Goal: Find specific page/section: Find specific page/section

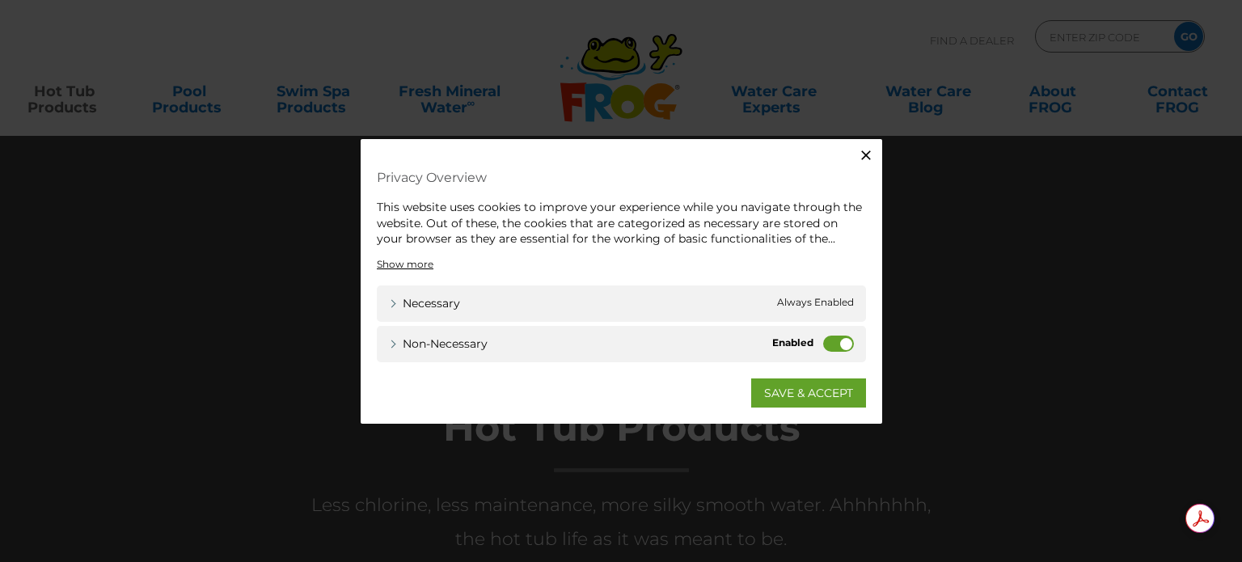
click at [830, 342] on label "Non-necessary" at bounding box center [838, 343] width 31 height 16
click at [0, 0] on input "Non-necessary" at bounding box center [0, 0] width 0 height 0
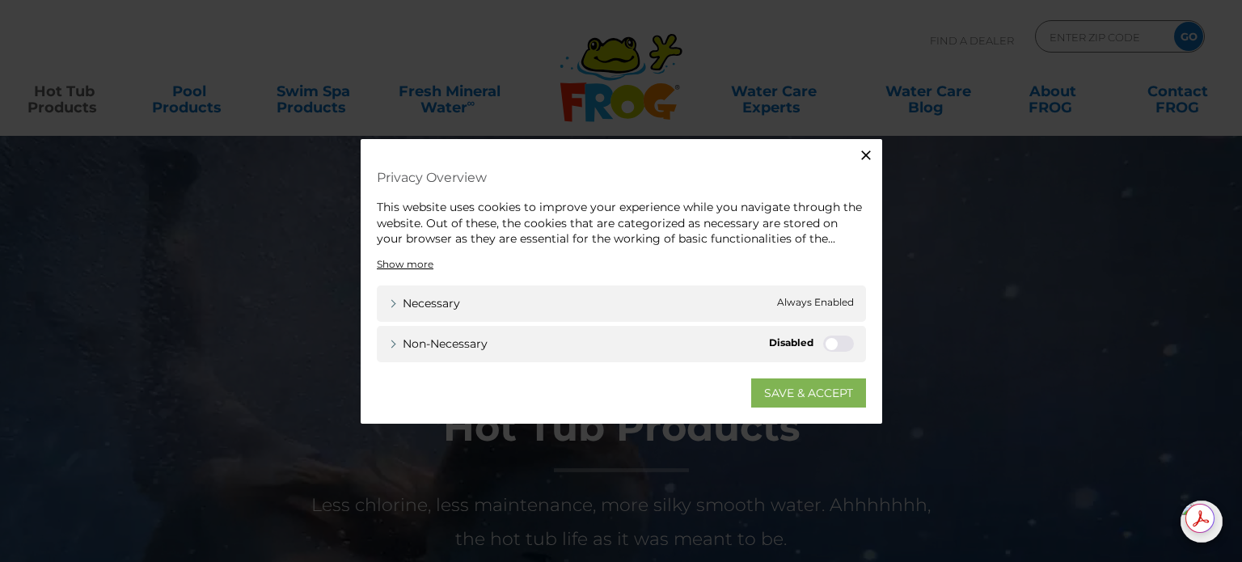
click at [802, 396] on link "SAVE & ACCEPT" at bounding box center [808, 391] width 115 height 29
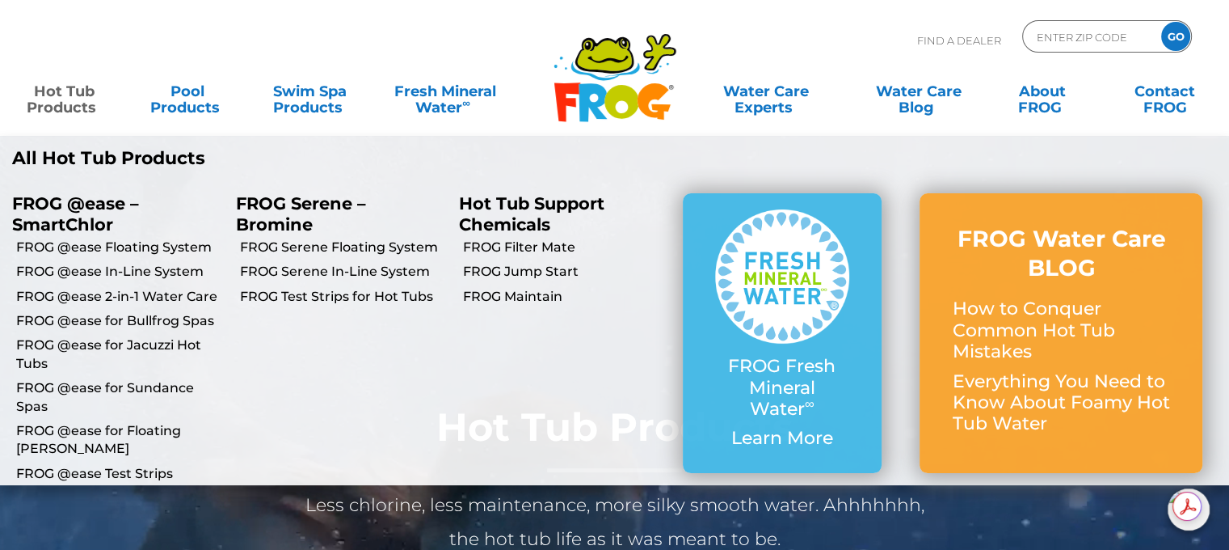
click at [58, 99] on link "Hot Tub Products" at bounding box center [63, 91] width 95 height 32
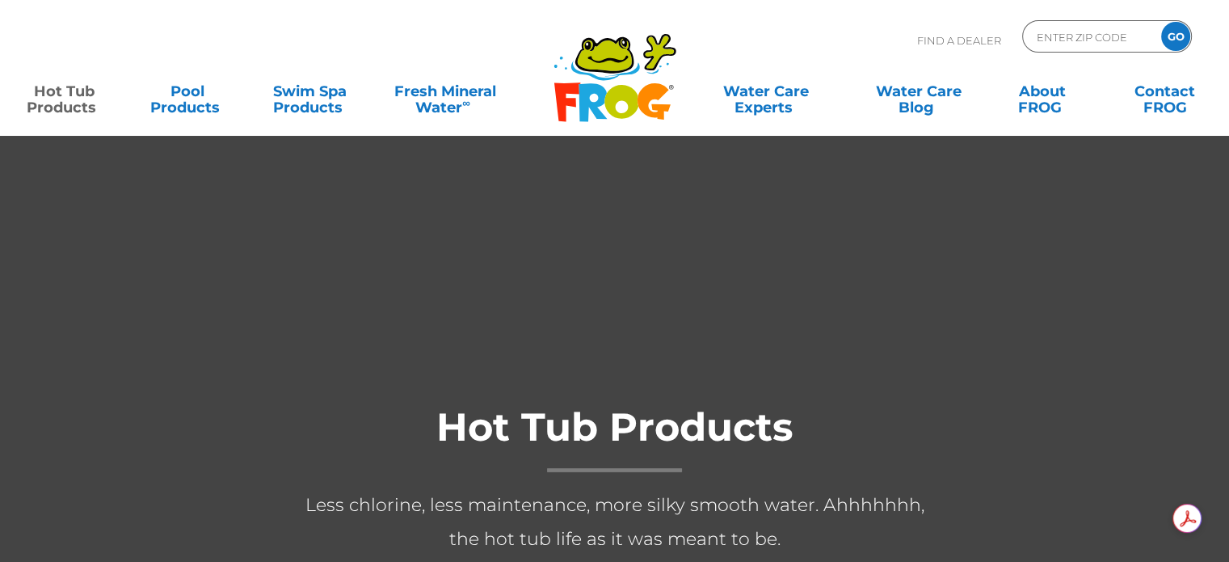
click at [58, 99] on link "Hot Tub Products" at bounding box center [63, 91] width 95 height 32
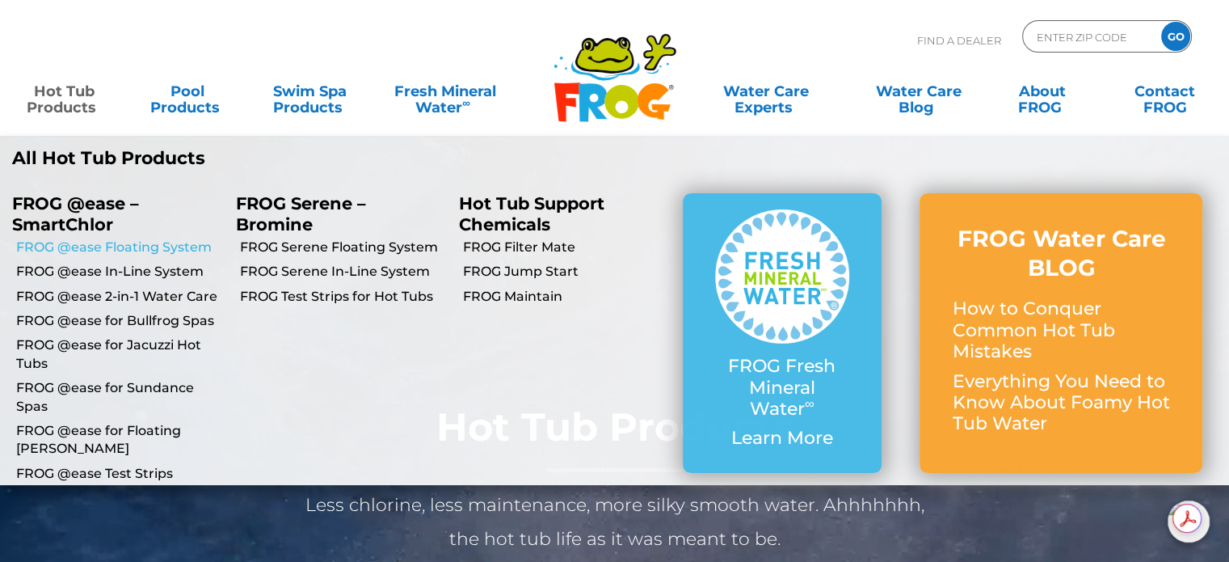
click at [137, 251] on link "FROG @ease Floating System" at bounding box center [120, 247] width 208 height 18
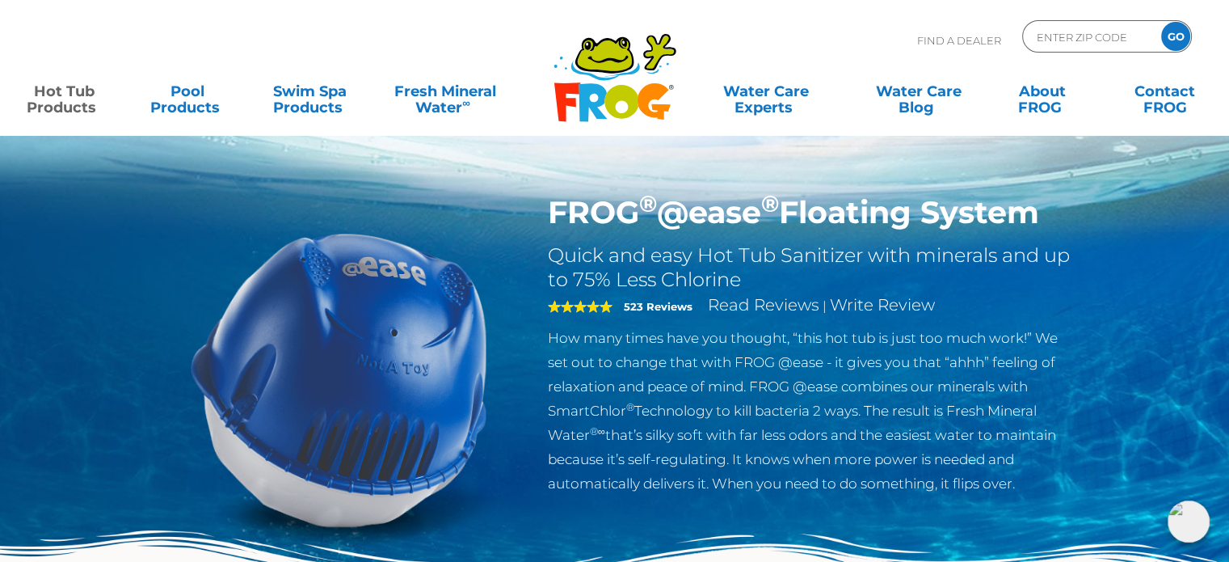
click at [972, 39] on p "Find A Dealer" at bounding box center [959, 40] width 84 height 40
click at [1069, 42] on input "Zip Code Form" at bounding box center [1089, 36] width 109 height 23
type input "95437"
click at [1186, 33] on input "GO" at bounding box center [1176, 36] width 29 height 29
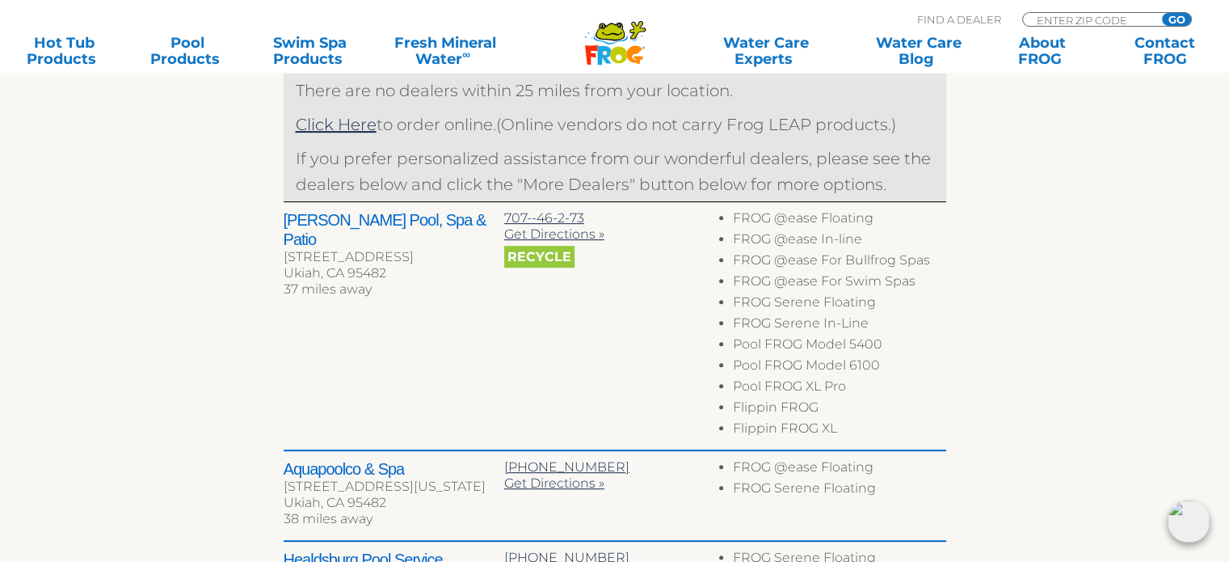
scroll to position [647, 0]
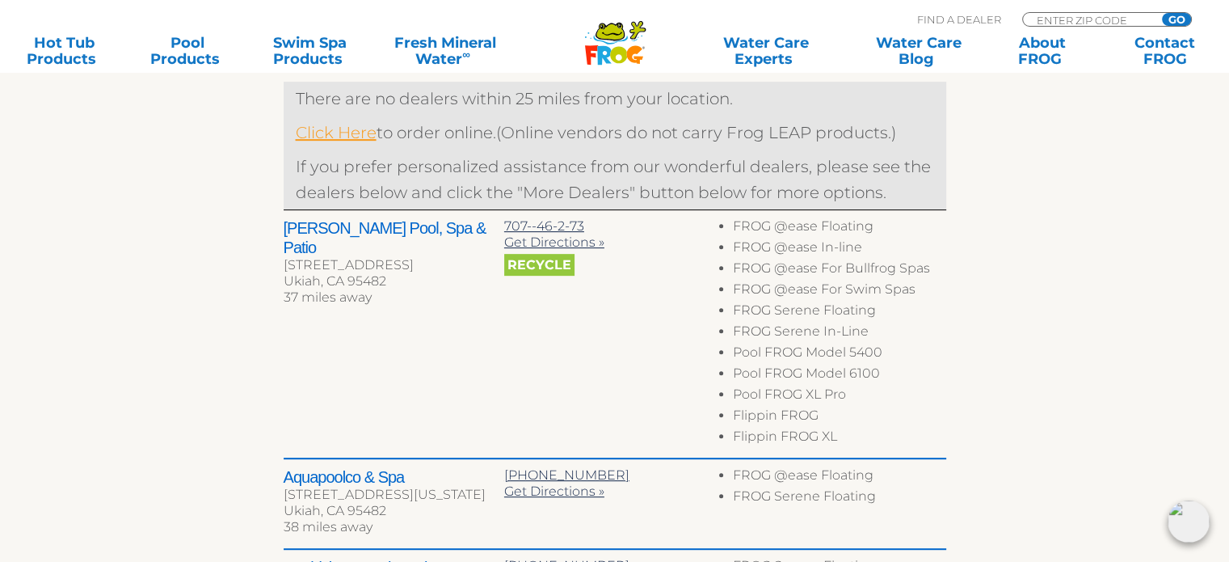
click at [346, 133] on link "Click Here" at bounding box center [336, 132] width 81 height 19
